Goal: Find specific page/section: Find specific page/section

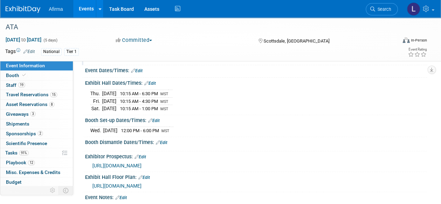
scroll to position [135, 0]
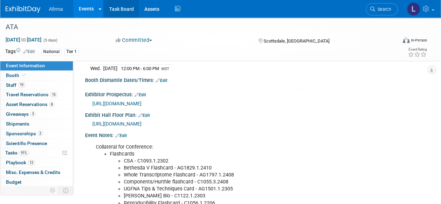
click at [123, 9] on link "Task Board" at bounding box center [121, 8] width 35 height 17
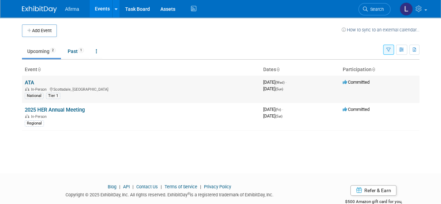
click at [132, 83] on td "ATA In-Person Scottsdale, AZ National Tier 1" at bounding box center [141, 89] width 239 height 27
click at [81, 93] on div "National Tier 1" at bounding box center [141, 95] width 233 height 7
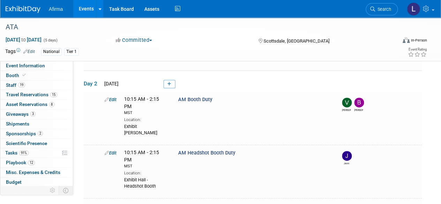
scroll to position [170, 0]
